Goal: Find specific page/section: Find specific page/section

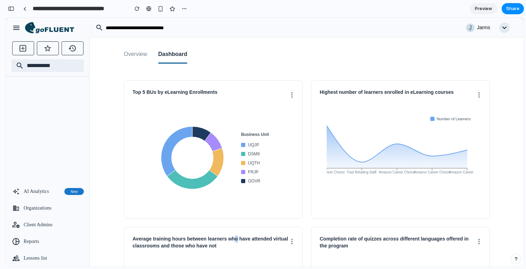
scroll to position [44, 0]
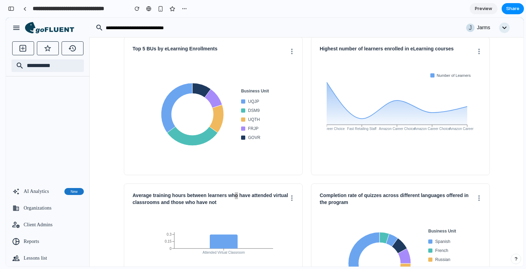
click at [11, 10] on div "button" at bounding box center [11, 8] width 6 height 5
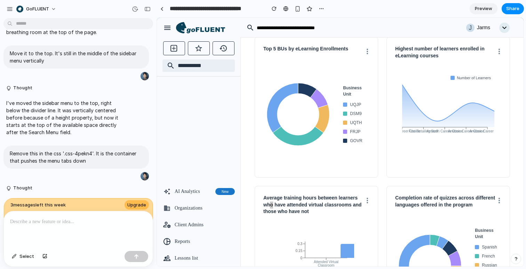
scroll to position [0, 0]
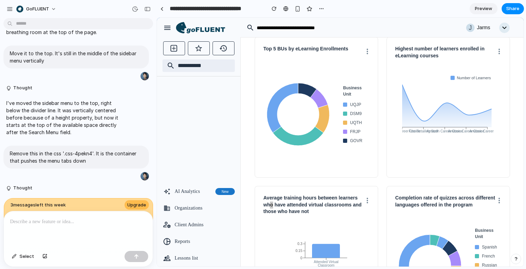
click at [91, 226] on div at bounding box center [78, 230] width 149 height 37
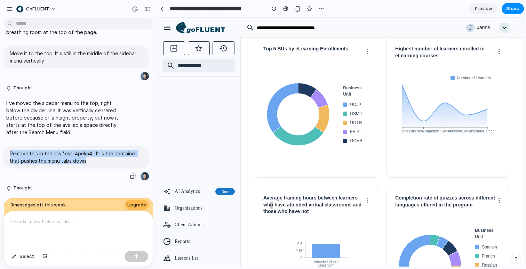
drag, startPoint x: 94, startPoint y: 176, endPoint x: 25, endPoint y: 169, distance: 69.6
click at [10, 165] on p "Remove this in the css '.css-4pekn4'. It is the container that pushes the menu …" at bounding box center [76, 157] width 133 height 15
copy p "Remove this in the css '.css-4pekn4'. It is the container that pushes the menu …"
click at [53, 225] on p at bounding box center [78, 222] width 136 height 8
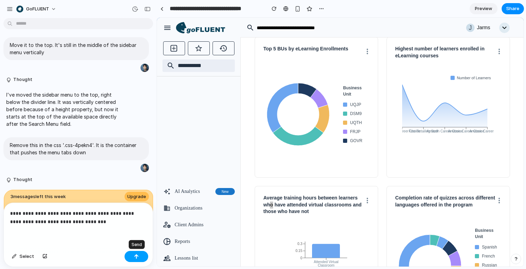
drag, startPoint x: 140, startPoint y: 259, endPoint x: 136, endPoint y: 261, distance: 4.1
click at [139, 259] on button "button" at bounding box center [137, 256] width 24 height 11
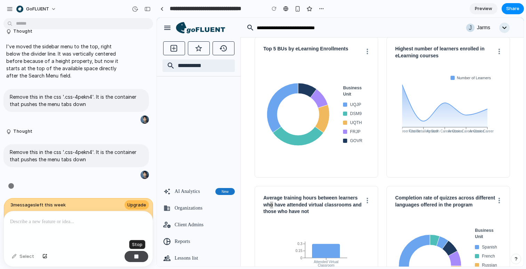
scroll to position [1228, 0]
click at [375, 54] on div "Top 5 BUs by eLearning Enrollments Business Unit UQJP DSM9 UQTH FRJP GOVR" at bounding box center [317, 107] width 124 height 141
drag, startPoint x: 368, startPoint y: 53, endPoint x: 380, endPoint y: 54, distance: 12.6
click at [368, 52] on icon at bounding box center [367, 52] width 1 height 6
drag, startPoint x: 502, startPoint y: 51, endPoint x: 501, endPoint y: 40, distance: 11.2
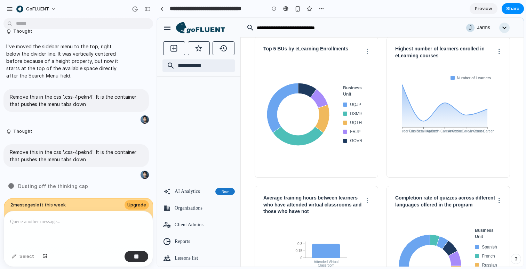
click at [502, 50] on div "Highest number of learners enrolled in eLearning courses Number of Learners Ama…" at bounding box center [449, 107] width 124 height 141
click at [505, 29] on icon "button" at bounding box center [504, 28] width 10 height 10
click at [504, 29] on icon "button" at bounding box center [504, 28] width 10 height 10
click at [427, 28] on input "text" at bounding box center [347, 27] width 183 height 7
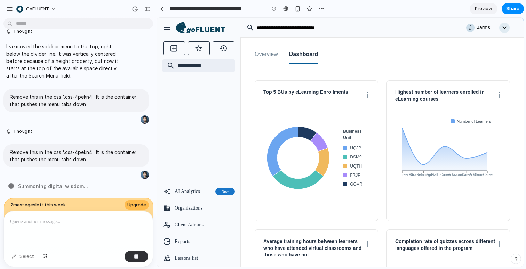
click at [270, 59] on button "Overview" at bounding box center [266, 55] width 23 height 18
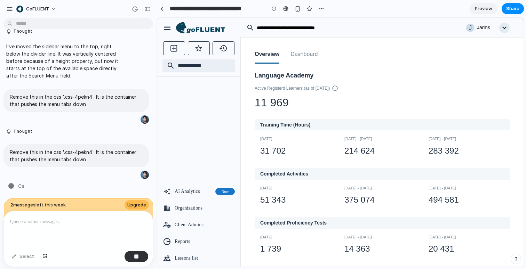
click at [308, 56] on button "Dashboard" at bounding box center [304, 55] width 27 height 18
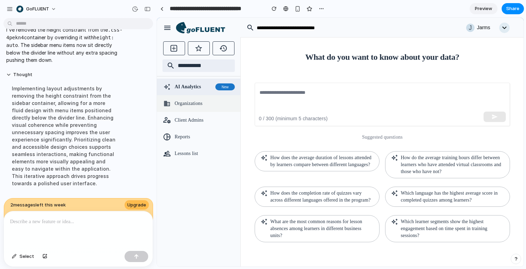
click at [198, 100] on span "Organizations" at bounding box center [205, 103] width 60 height 7
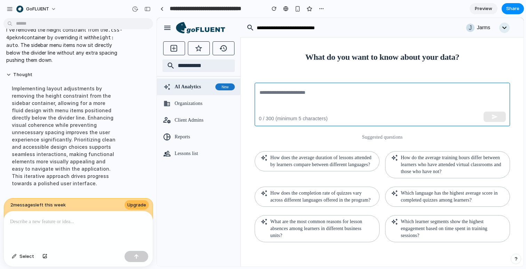
click at [293, 105] on textarea at bounding box center [383, 105] width 246 height 32
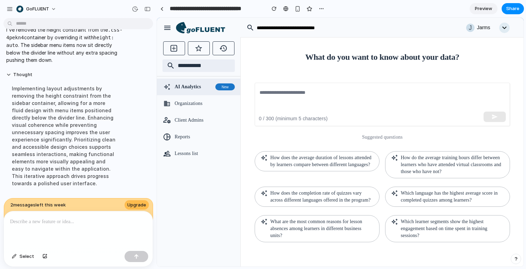
click at [194, 29] on icon at bounding box center [206, 30] width 39 height 6
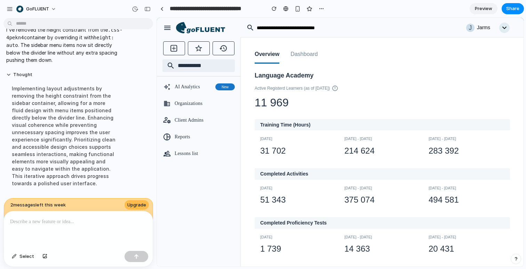
click at [318, 55] on button "Dashboard" at bounding box center [304, 55] width 27 height 18
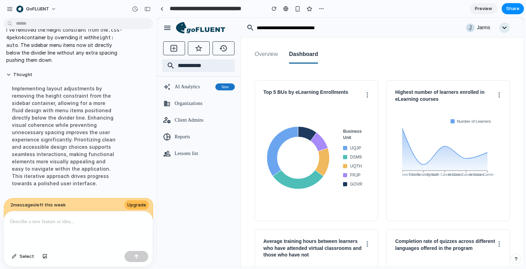
click at [192, 27] on icon at bounding box center [200, 28] width 49 height 12
click at [316, 27] on input "text" at bounding box center [347, 27] width 183 height 7
click at [341, 39] on div "Overview Dashboard" at bounding box center [382, 51] width 255 height 26
click at [483, 13] on link "Preview" at bounding box center [484, 8] width 28 height 11
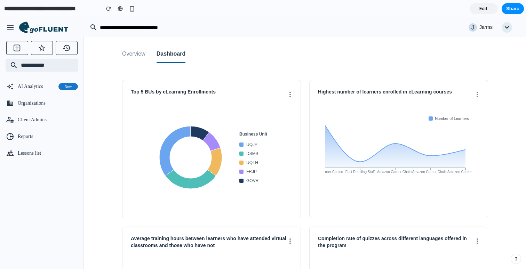
click at [134, 51] on button "Overview" at bounding box center [133, 55] width 23 height 18
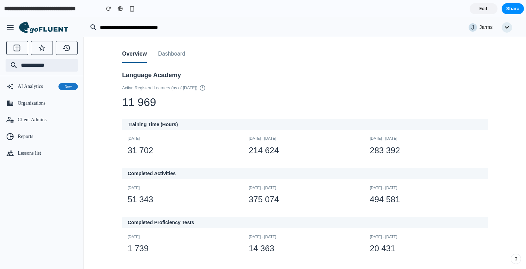
click at [184, 55] on button "Dashboard" at bounding box center [171, 55] width 27 height 18
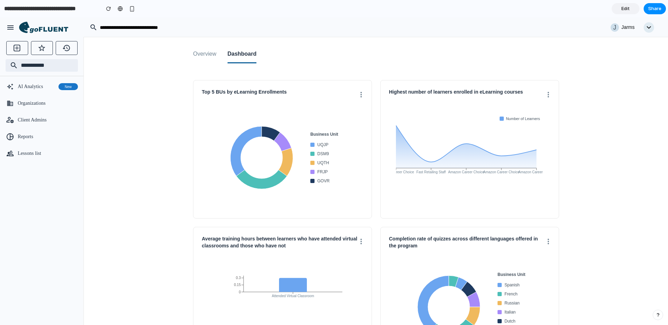
click at [213, 57] on button "Overview" at bounding box center [204, 55] width 23 height 18
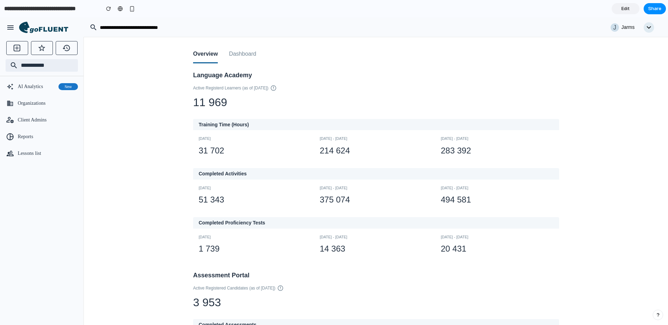
click at [240, 54] on button "Dashboard" at bounding box center [242, 55] width 27 height 18
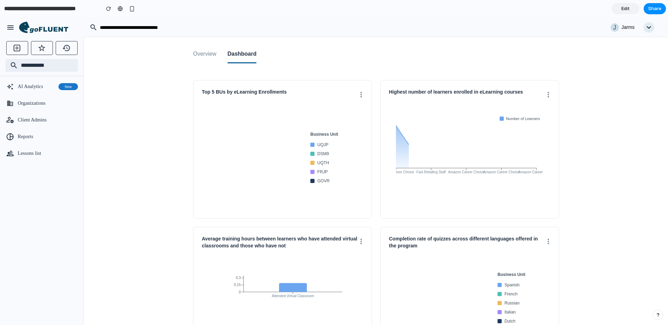
click at [206, 55] on button "Overview" at bounding box center [204, 55] width 23 height 18
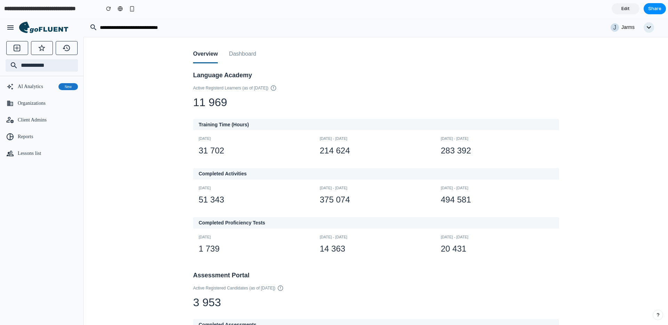
click at [252, 52] on button "Dashboard" at bounding box center [242, 55] width 27 height 18
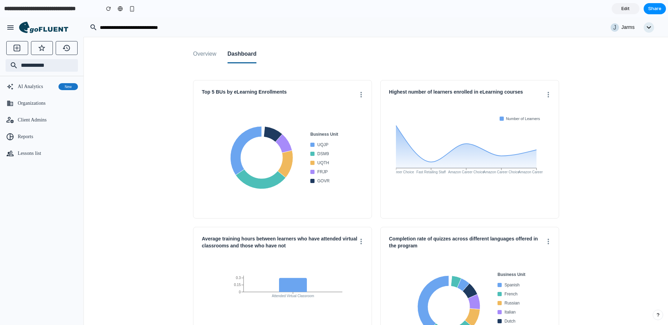
click at [202, 56] on button "Overview" at bounding box center [204, 55] width 23 height 18
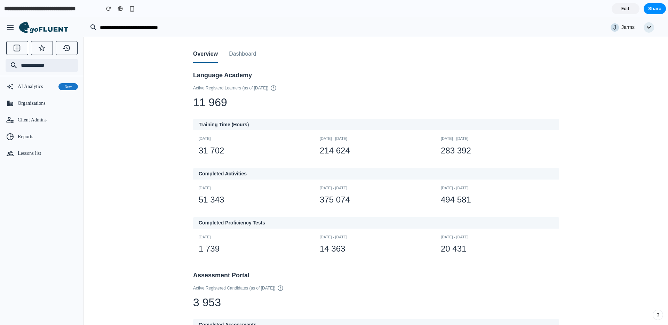
click at [246, 56] on button "Dashboard" at bounding box center [242, 55] width 27 height 18
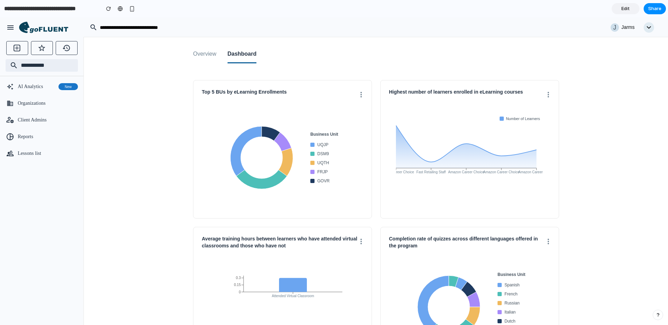
click at [526, 154] on div "Overview Dashboard Top 5 BUs by eLearning Enrollments Business Unit UQJP DSM9 U…" at bounding box center [376, 210] width 535 height 347
drag, startPoint x: 434, startPoint y: 161, endPoint x: 493, endPoint y: 141, distance: 63.0
click at [493, 141] on icon "Amazon Career Choice Fast Retailing Staff Amazon Career Choice Amazon Career Ch…" at bounding box center [470, 157] width 148 height 91
click at [517, 162] on icon at bounding box center [466, 147] width 141 height 43
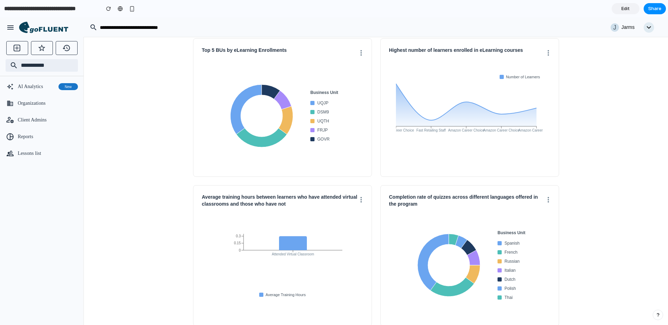
scroll to position [60, 0]
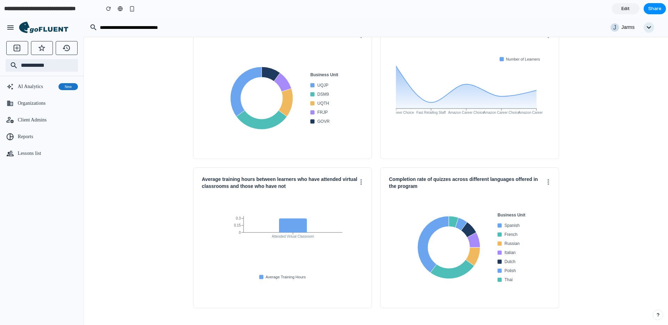
drag, startPoint x: 450, startPoint y: 253, endPoint x: 458, endPoint y: 252, distance: 8.4
click at [450, 252] on icon at bounding box center [449, 248] width 70 height 70
click at [406, 238] on div "Business Unit Spanish French Russian Italian Dutch Polish Thai" at bounding box center [470, 247] width 162 height 104
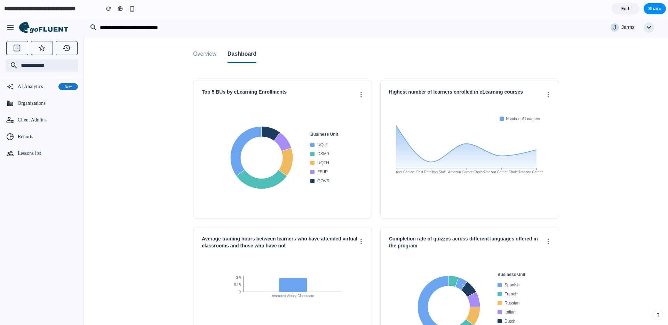
click at [204, 54] on button "Overview" at bounding box center [204, 55] width 23 height 18
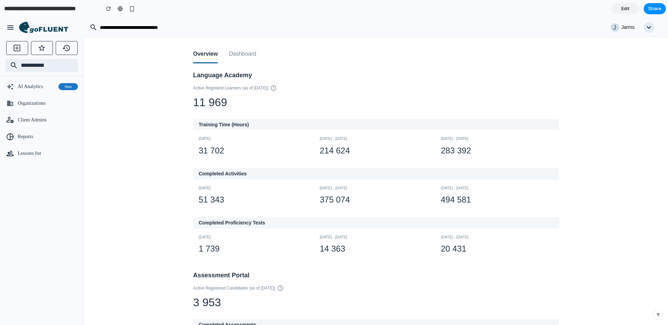
click at [245, 56] on button "Dashboard" at bounding box center [242, 55] width 27 height 18
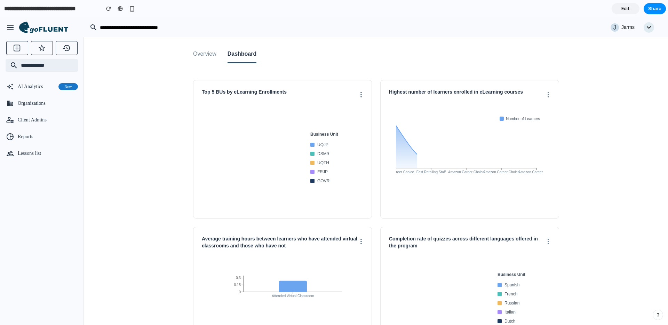
click at [207, 58] on button "Overview" at bounding box center [204, 55] width 23 height 18
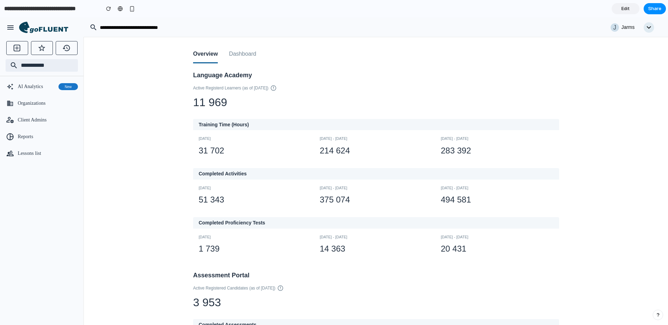
click at [250, 55] on button "Dashboard" at bounding box center [242, 55] width 27 height 18
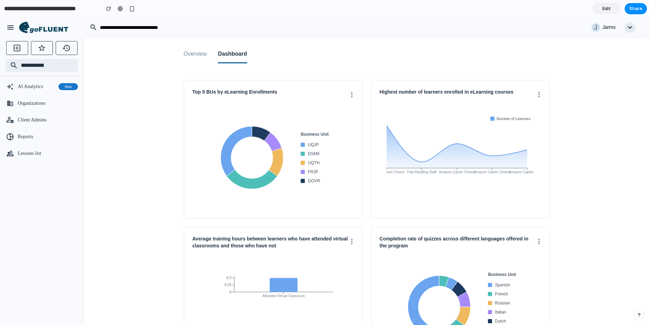
click at [207, 54] on button "Overview" at bounding box center [195, 55] width 23 height 18
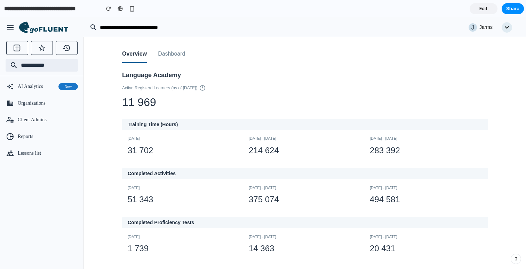
click at [179, 53] on button "Dashboard" at bounding box center [171, 55] width 27 height 18
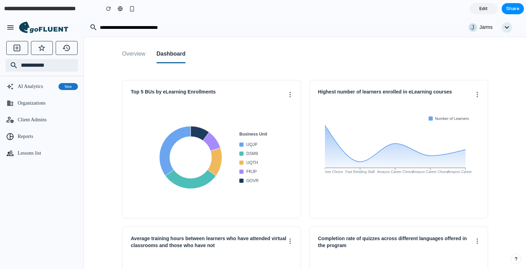
click at [139, 55] on button "Overview" at bounding box center [133, 55] width 23 height 18
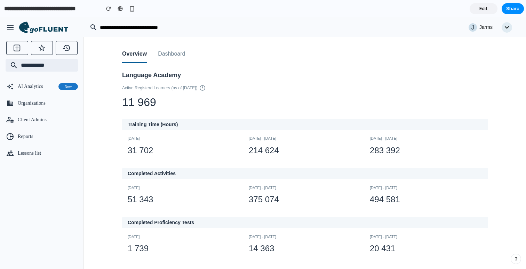
click at [180, 56] on button "Dashboard" at bounding box center [171, 55] width 27 height 18
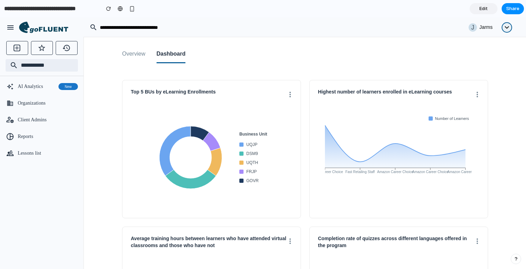
click at [506, 28] on icon "button" at bounding box center [507, 27] width 10 height 10
click at [475, 44] on div "Overview Dashboard" at bounding box center [305, 50] width 366 height 26
click at [507, 27] on icon "button" at bounding box center [507, 27] width 10 height 10
drag, startPoint x: 436, startPoint y: 48, endPoint x: 499, endPoint y: 31, distance: 65.2
click at [436, 48] on div "Overview Dashboard" at bounding box center [305, 50] width 366 height 26
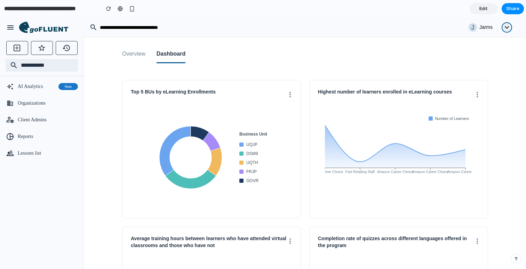
click at [507, 29] on icon "button" at bounding box center [507, 27] width 10 height 10
click at [435, 55] on div "Overview Dashboard" at bounding box center [305, 50] width 366 height 26
click at [508, 27] on icon "button" at bounding box center [507, 27] width 10 height 10
click at [440, 53] on div "Overview Dashboard" at bounding box center [305, 50] width 366 height 26
click at [485, 9] on span "Edit" at bounding box center [484, 8] width 8 height 7
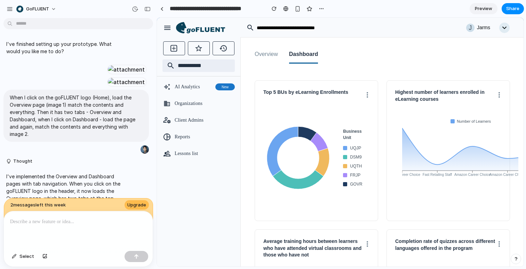
scroll to position [1272, 0]
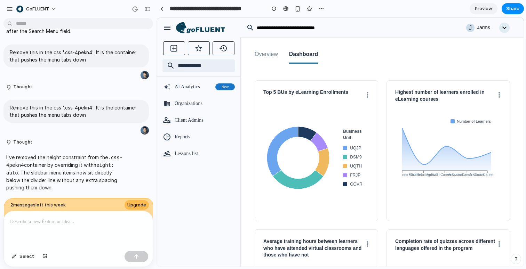
click at [485, 9] on span "Preview" at bounding box center [483, 8] width 17 height 7
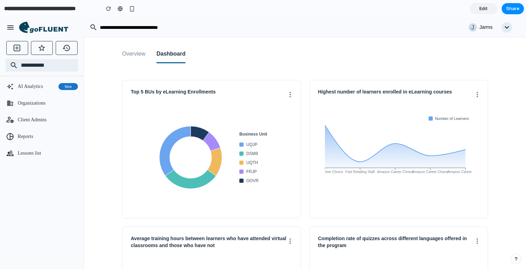
click at [7, 30] on div "button" at bounding box center [10, 27] width 8 height 8
click at [11, 29] on icon "button" at bounding box center [10, 27] width 6 height 4
click at [143, 55] on button "Overview" at bounding box center [133, 55] width 23 height 18
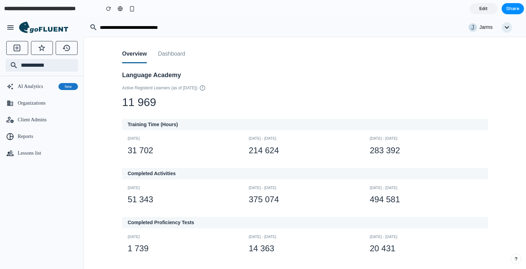
click at [183, 57] on button "Dashboard" at bounding box center [171, 55] width 27 height 18
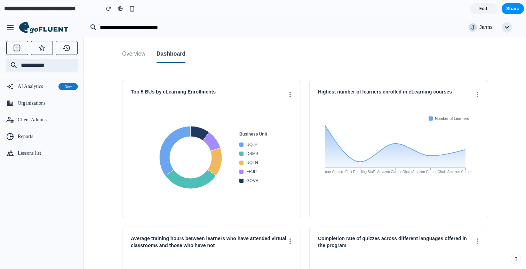
click at [288, 97] on div "Top 5 BUs by eLearning Enrollments" at bounding box center [212, 94] width 162 height 11
click at [480, 94] on div "Highest number of learners enrolled in eLearning courses Number of Learners Ama…" at bounding box center [398, 149] width 179 height 139
click at [290, 95] on button at bounding box center [290, 94] width 4 height 11
click at [466, 94] on div "Highest number of learners enrolled in eLearning courses" at bounding box center [399, 94] width 162 height 11
drag, startPoint x: 486, startPoint y: 97, endPoint x: 476, endPoint y: 99, distance: 9.5
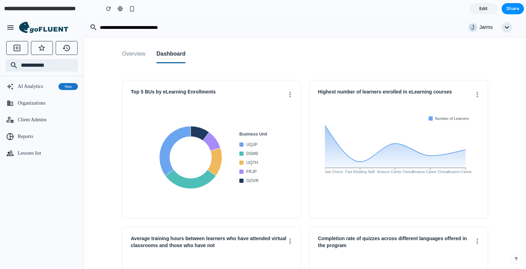
click at [486, 97] on div "Highest number of learners enrolled in eLearning courses Number of Learners Ama…" at bounding box center [398, 149] width 179 height 139
